Goal: Information Seeking & Learning: Learn about a topic

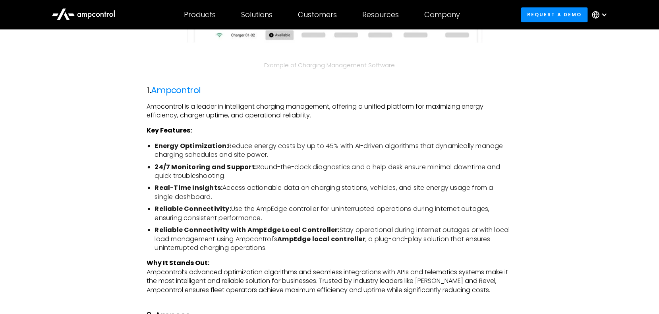
scroll to position [1033, 0]
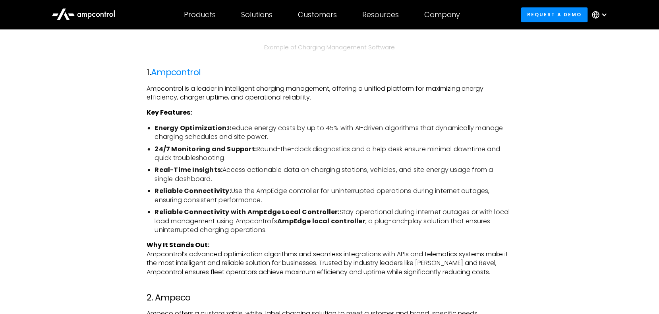
click at [260, 134] on li "Energy Optimization: Reduce energy costs by up to 45% with AI-driven algorithms…" at bounding box center [334, 133] width 358 height 18
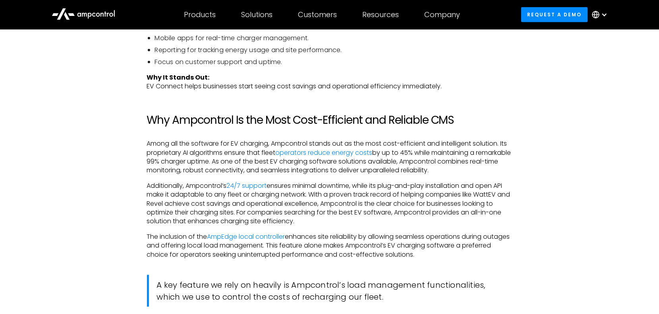
scroll to position [1749, 0]
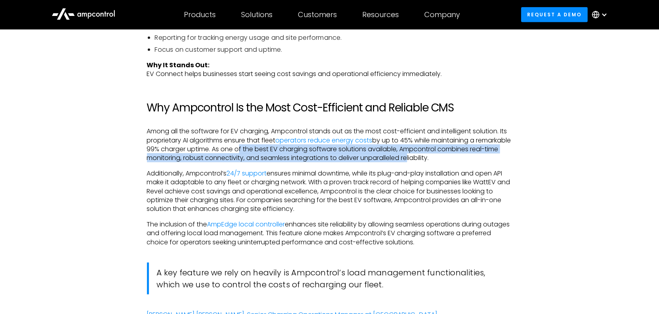
drag, startPoint x: 273, startPoint y: 149, endPoint x: 440, endPoint y: 159, distance: 166.4
click at [440, 159] on p "Among all the software for EV charging, Ampcontrol stands out as the most cost-…" at bounding box center [330, 145] width 366 height 36
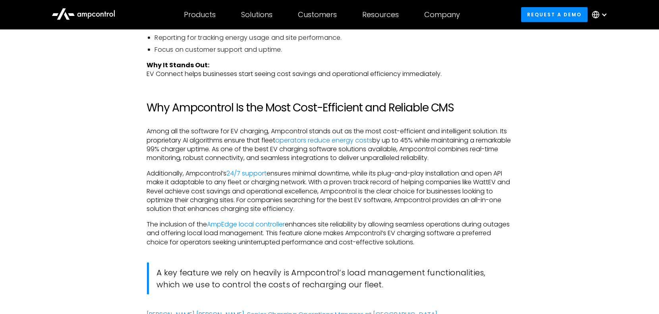
click at [452, 157] on p "Among all the software for EV charging, Ampcontrol stands out as the most cost-…" at bounding box center [330, 145] width 366 height 36
drag, startPoint x: 300, startPoint y: 171, endPoint x: 409, endPoint y: 172, distance: 109.7
click at [409, 172] on p "Additionally, Ampcontrol’s 24/7 support ensures minimal downtime, while its plu…" at bounding box center [330, 191] width 366 height 45
click at [393, 180] on p "Additionally, Ampcontrol’s 24/7 support ensures minimal downtime, while its plu…" at bounding box center [330, 191] width 366 height 45
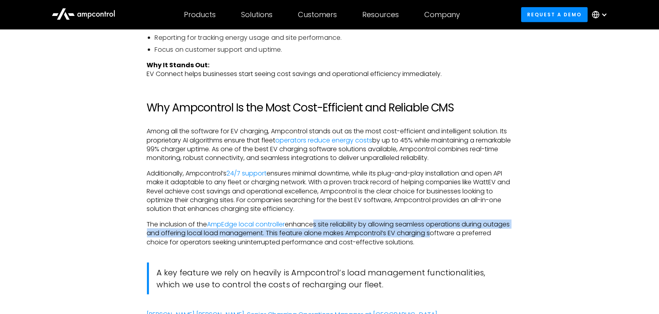
drag, startPoint x: 313, startPoint y: 223, endPoint x: 458, endPoint y: 237, distance: 145.8
click at [458, 237] on p "The inclusion of the AmpEdge local controller enhances site reliability by allo…" at bounding box center [330, 233] width 366 height 27
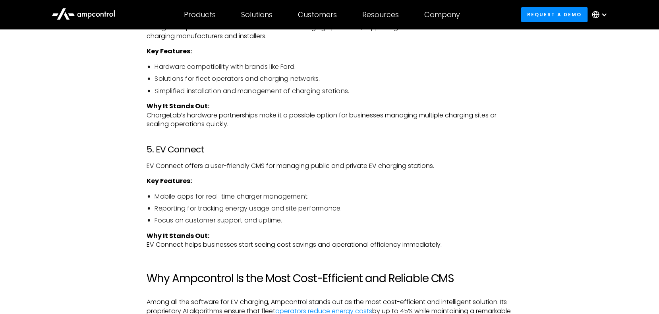
scroll to position [1590, 0]
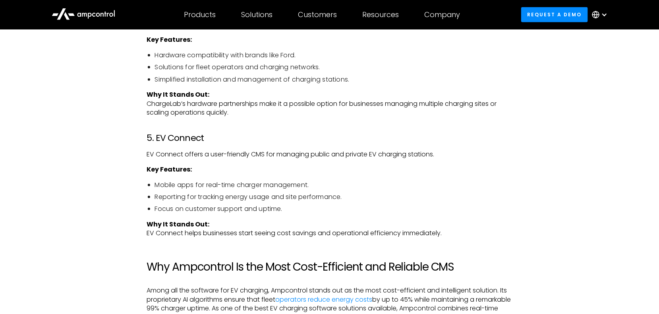
click at [472, 202] on ul "Mobile apps for real-time charger management. Reporting for tracking energy usa…" at bounding box center [330, 196] width 366 height 33
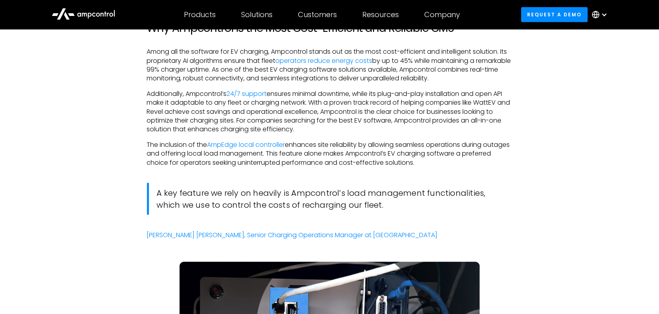
scroll to position [2067, 0]
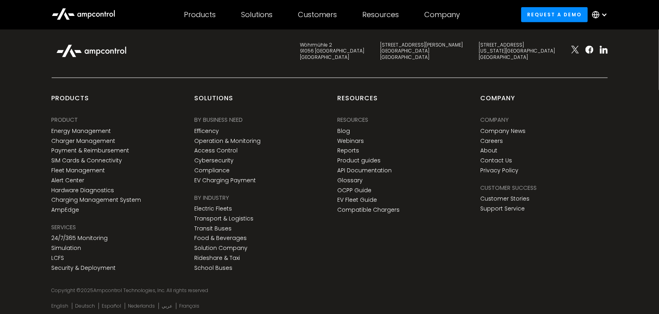
scroll to position [2929, 0]
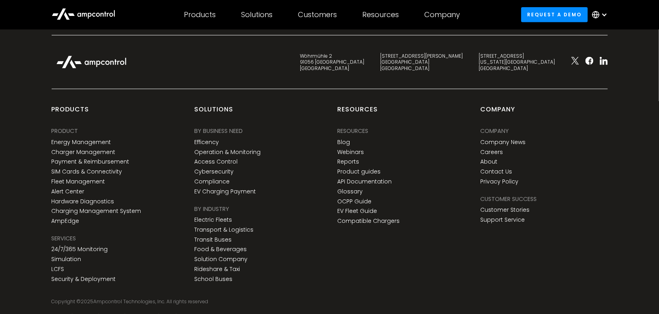
click at [498, 129] on div "Company" at bounding box center [495, 130] width 29 height 9
click at [488, 159] on link "About" at bounding box center [489, 161] width 17 height 7
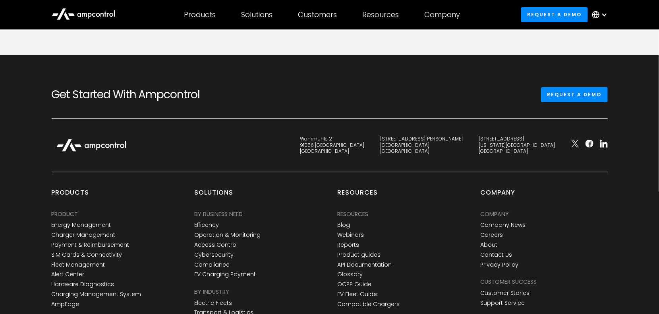
scroll to position [2822, 0]
